Goal: Register for event/course

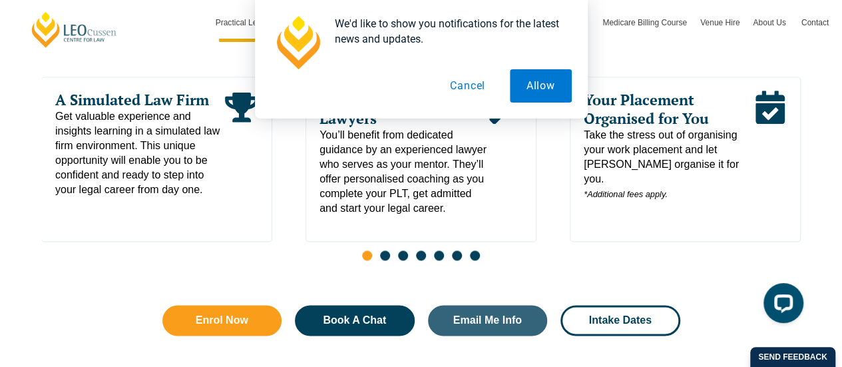
click at [476, 83] on button "Cancel" at bounding box center [467, 85] width 69 height 33
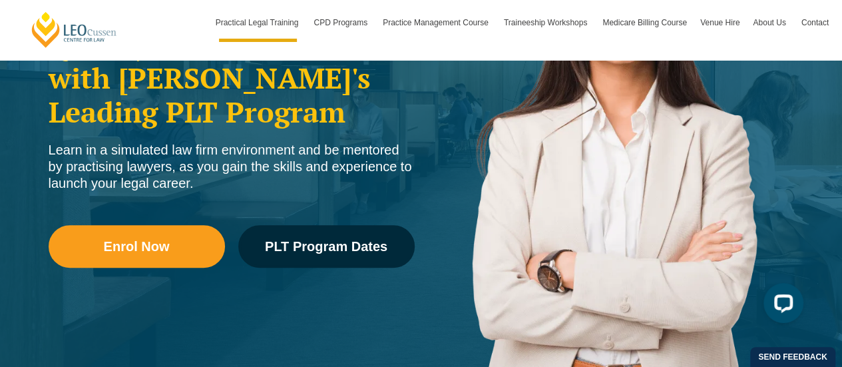
scroll to position [258, 0]
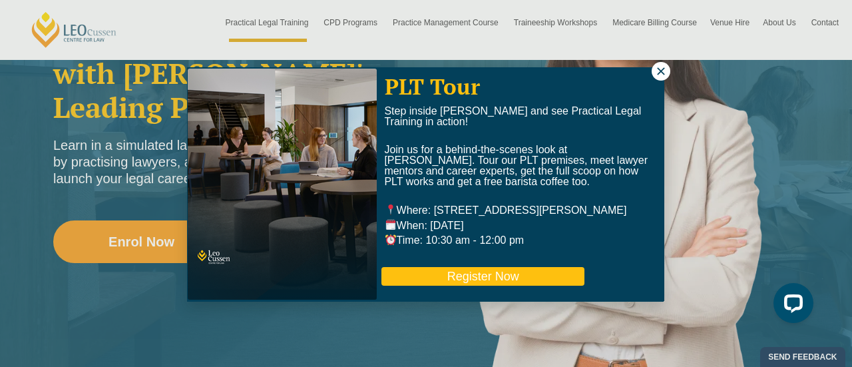
click at [532, 277] on button "Register Now" at bounding box center [482, 276] width 203 height 19
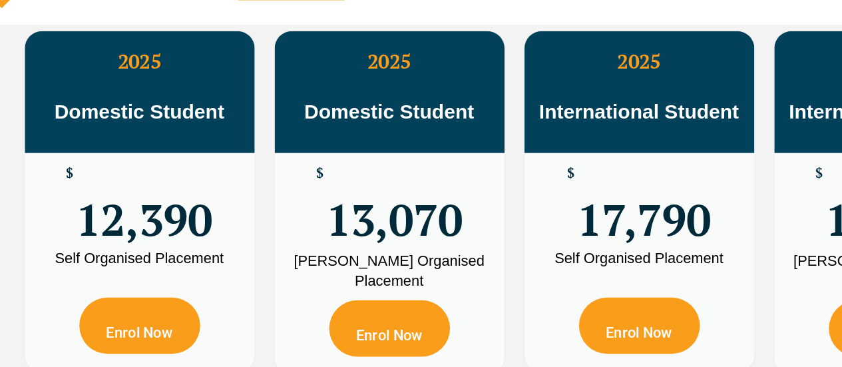
scroll to position [2481, 0]
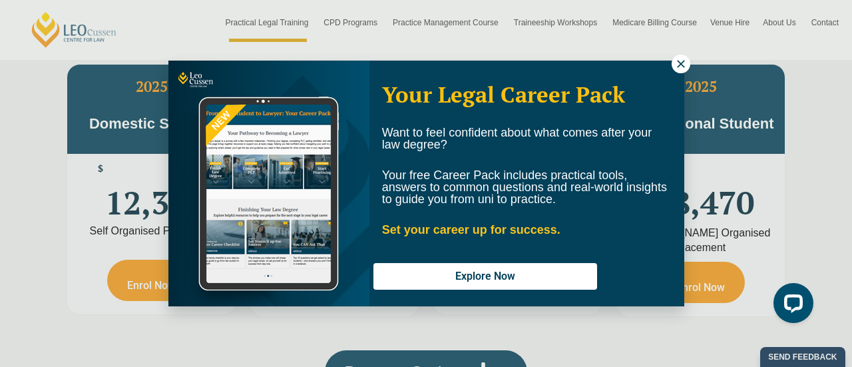
click at [687, 63] on button at bounding box center [680, 64] width 19 height 19
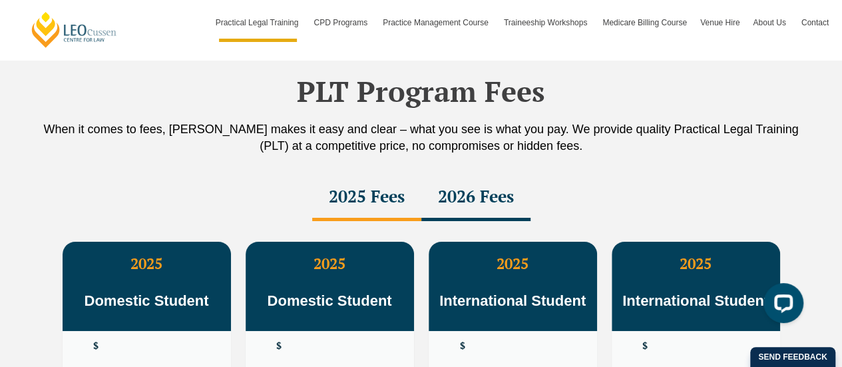
scroll to position [2304, 0]
